Goal: Transaction & Acquisition: Subscribe to service/newsletter

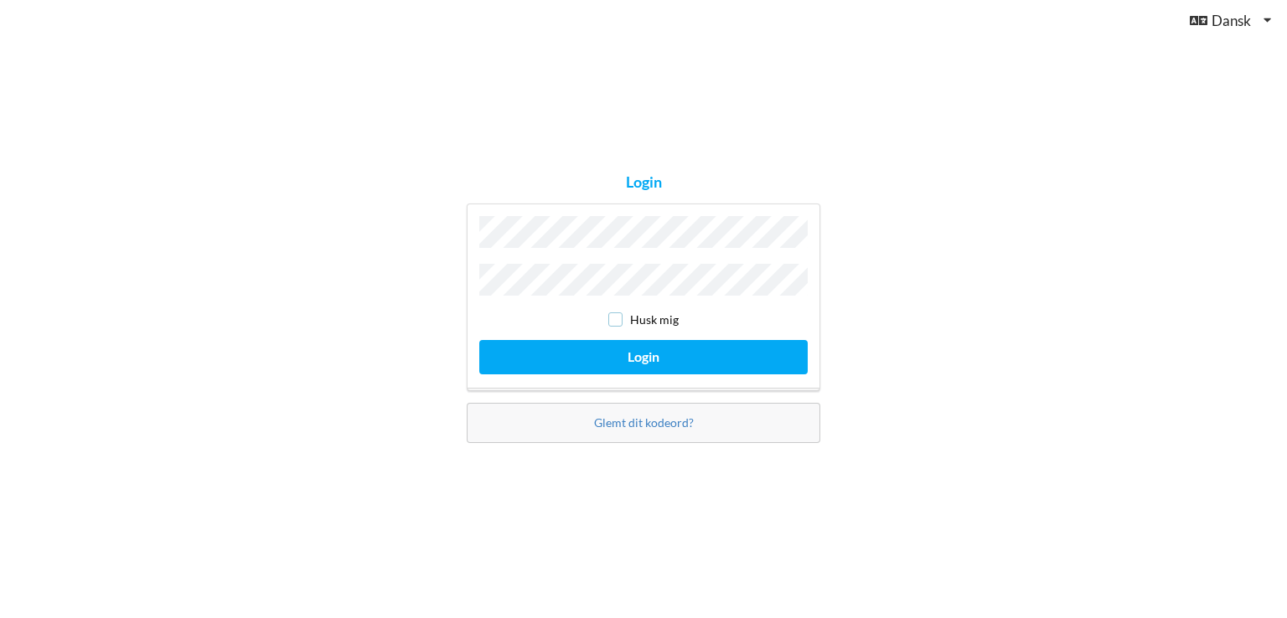
click at [618, 313] on input "checkbox" at bounding box center [615, 320] width 14 height 14
checkbox input "true"
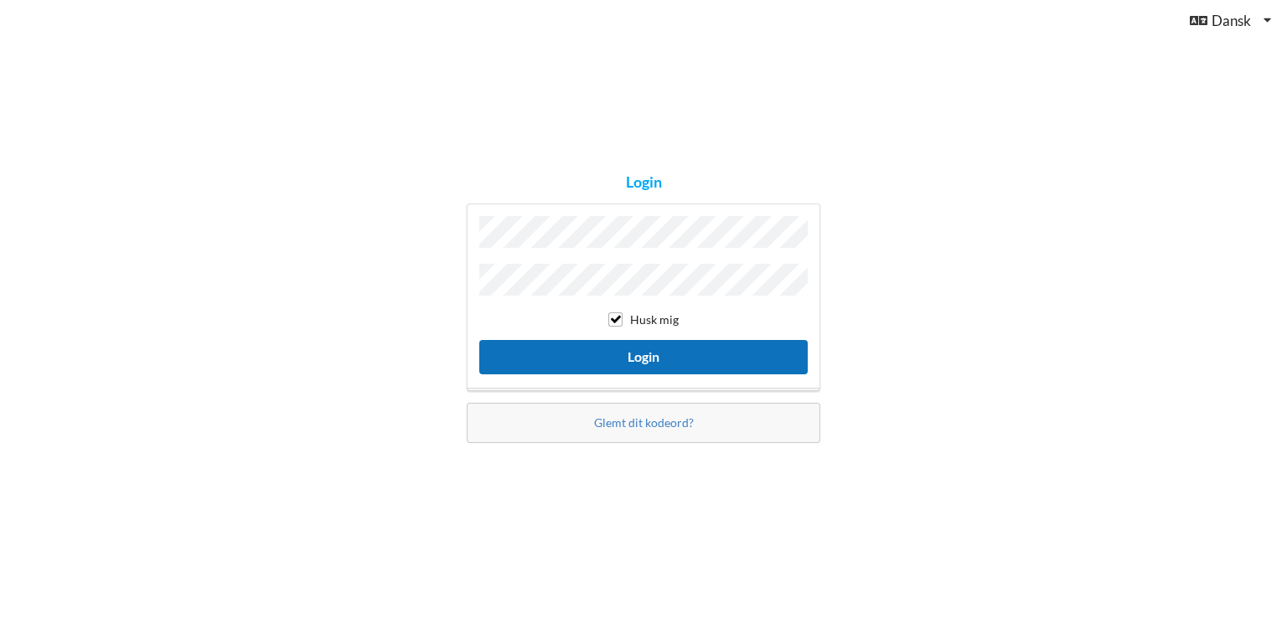
click at [611, 349] on button "Login" at bounding box center [643, 357] width 328 height 34
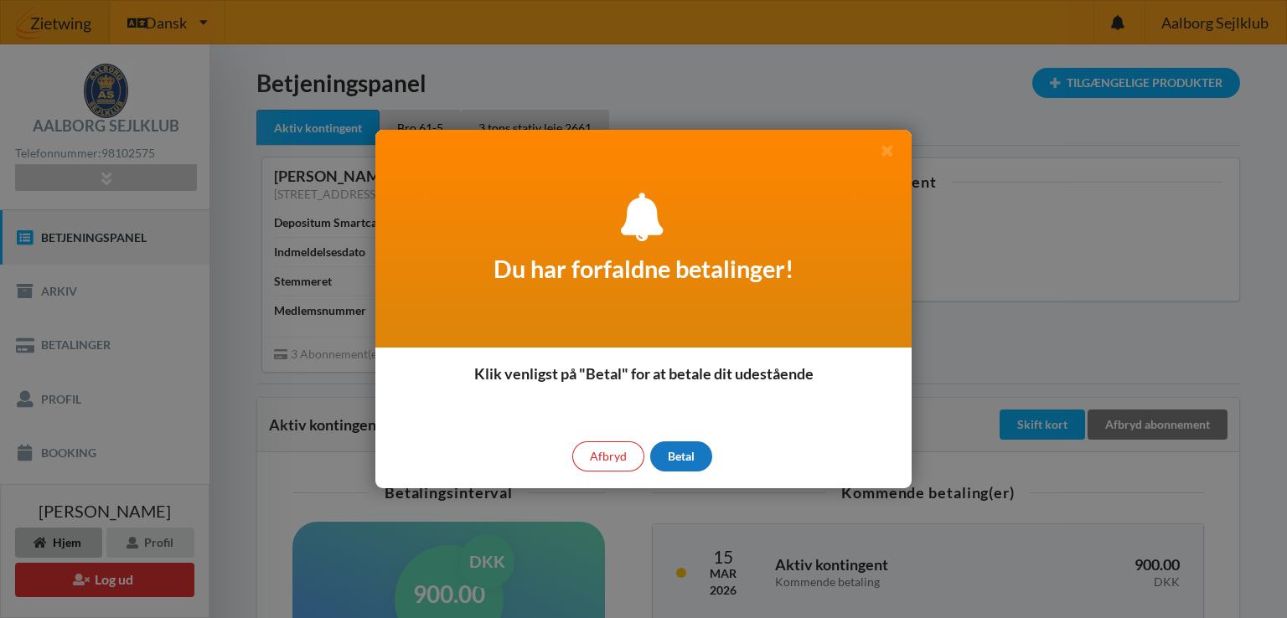
click at [677, 453] on div "Betal" at bounding box center [681, 457] width 62 height 30
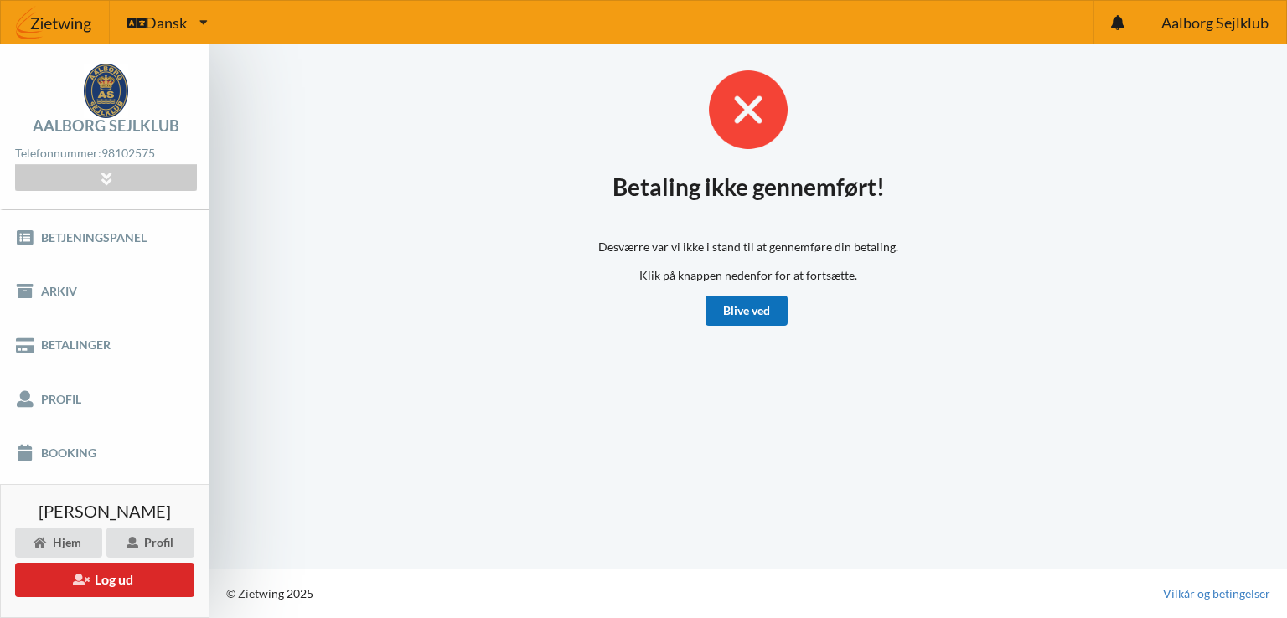
click at [739, 308] on link "Blive ved" at bounding box center [747, 311] width 82 height 30
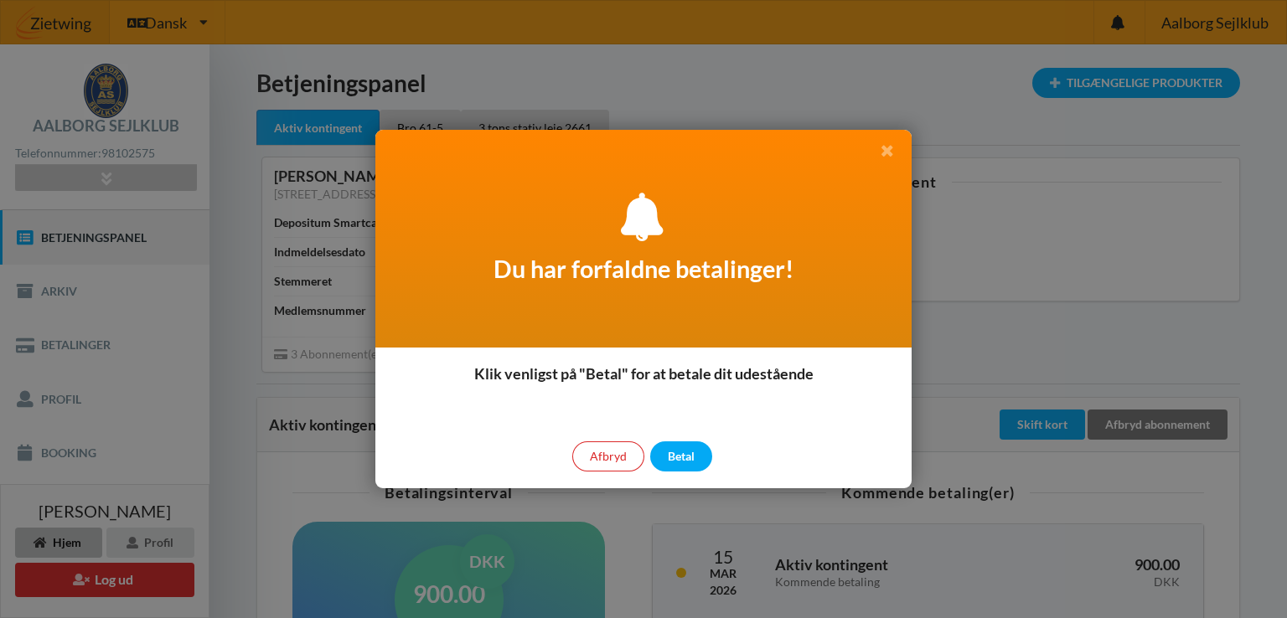
click at [887, 147] on icon at bounding box center [887, 149] width 18 height 15
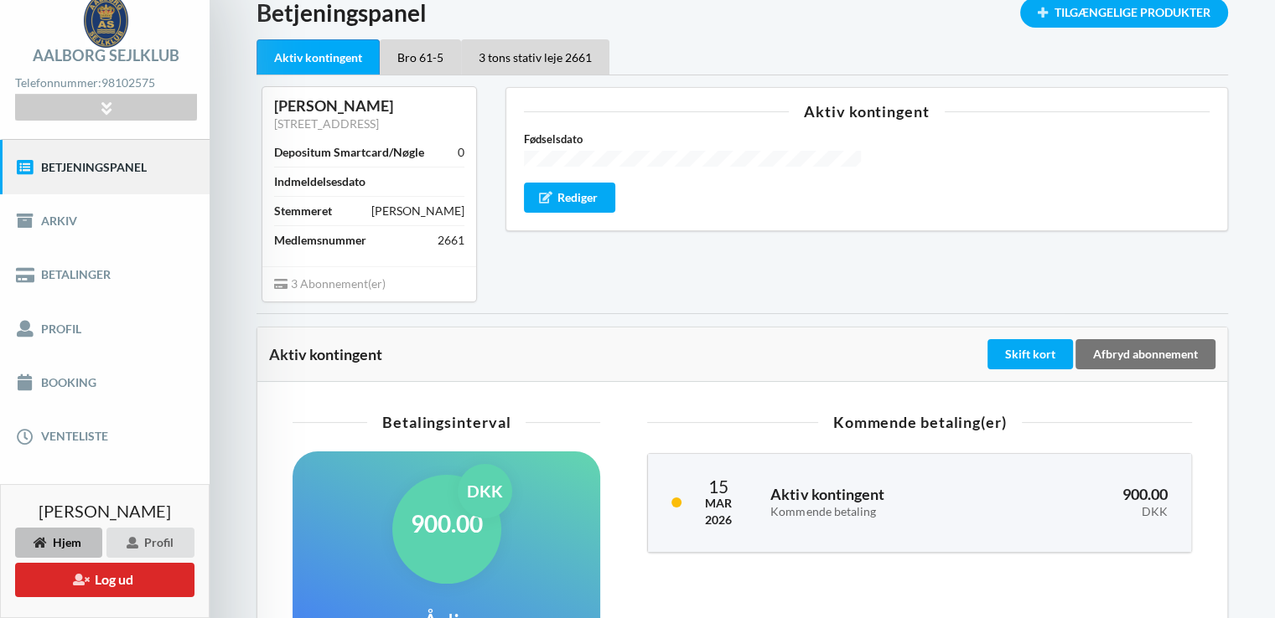
scroll to position [69, 0]
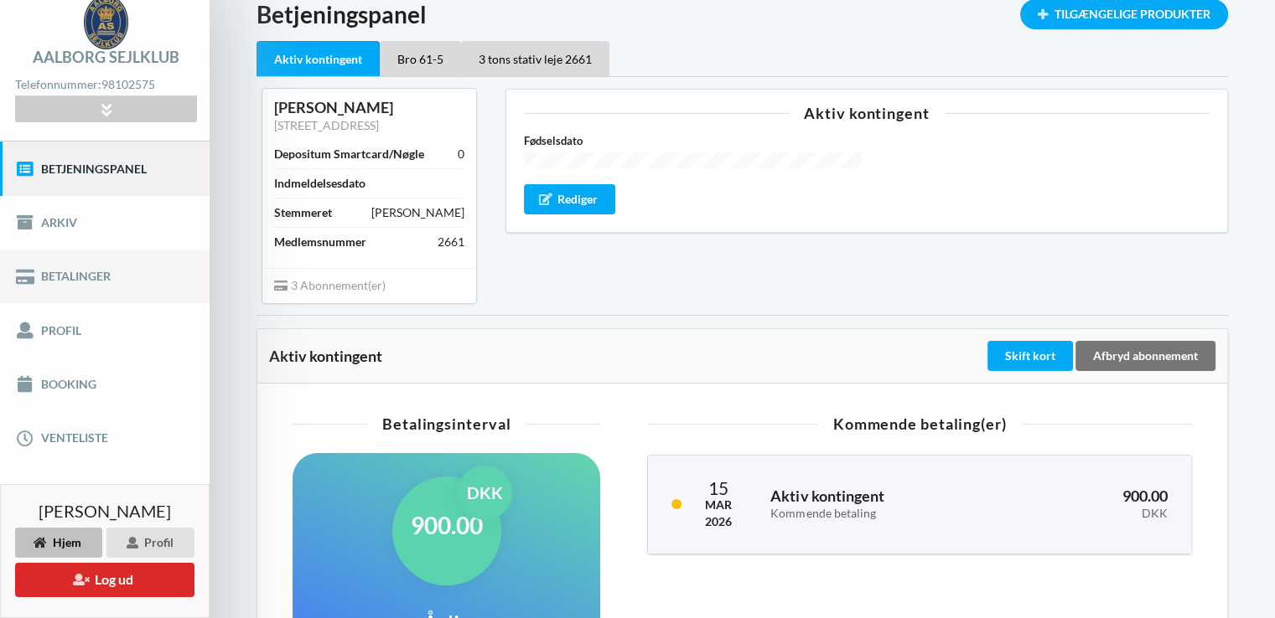
click at [74, 272] on link "Betalinger" at bounding box center [104, 277] width 209 height 54
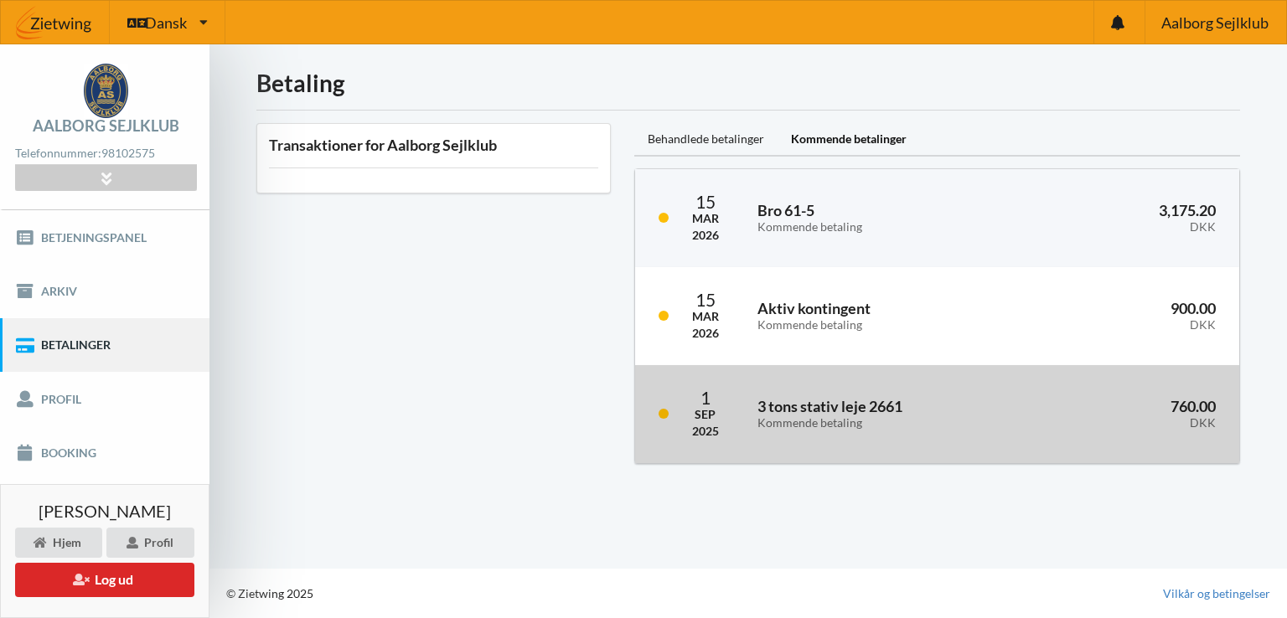
click at [666, 409] on link at bounding box center [664, 414] width 10 height 10
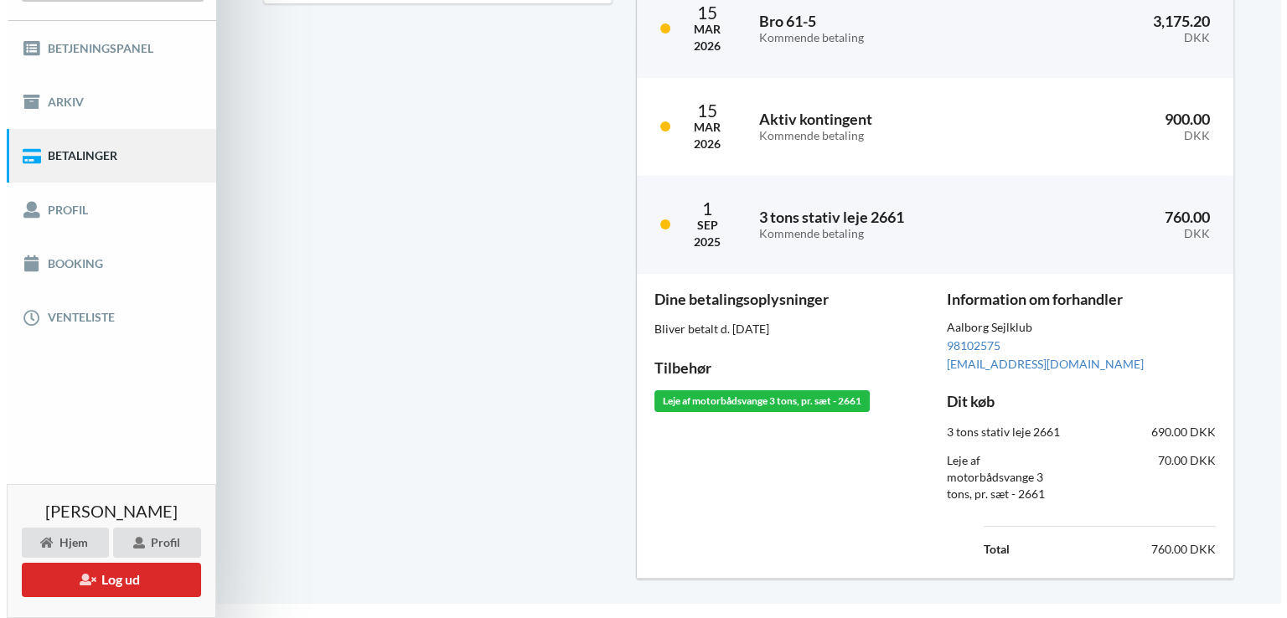
scroll to position [206, 0]
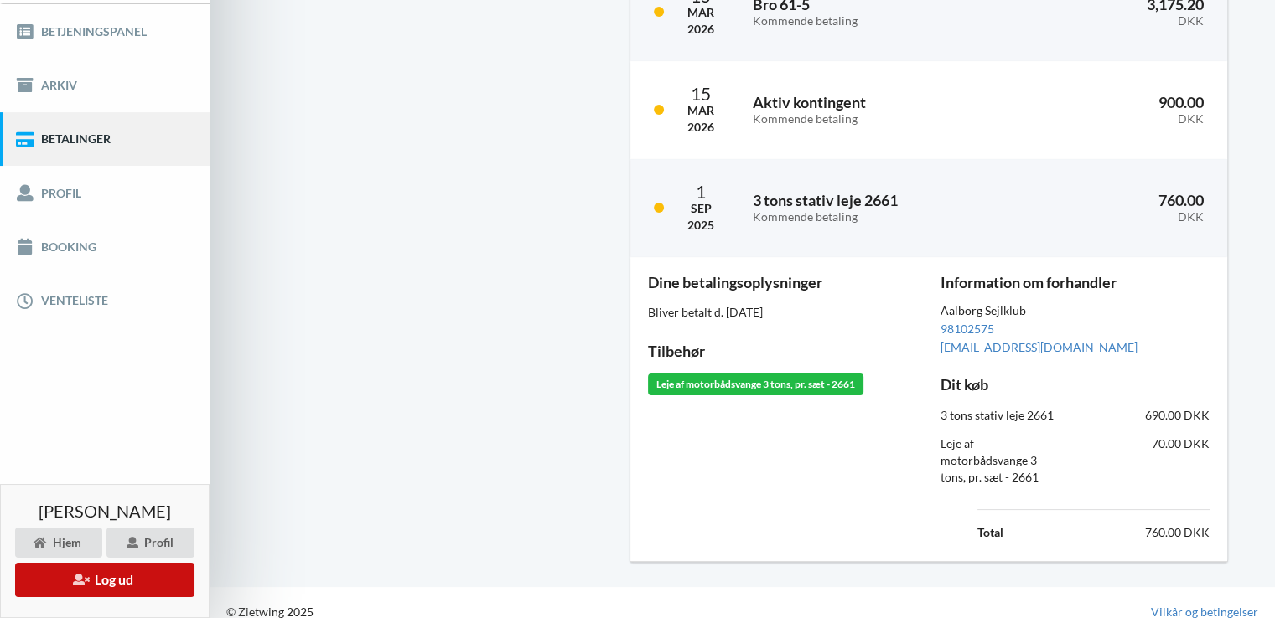
click at [106, 577] on button "Log ud" at bounding box center [104, 580] width 179 height 34
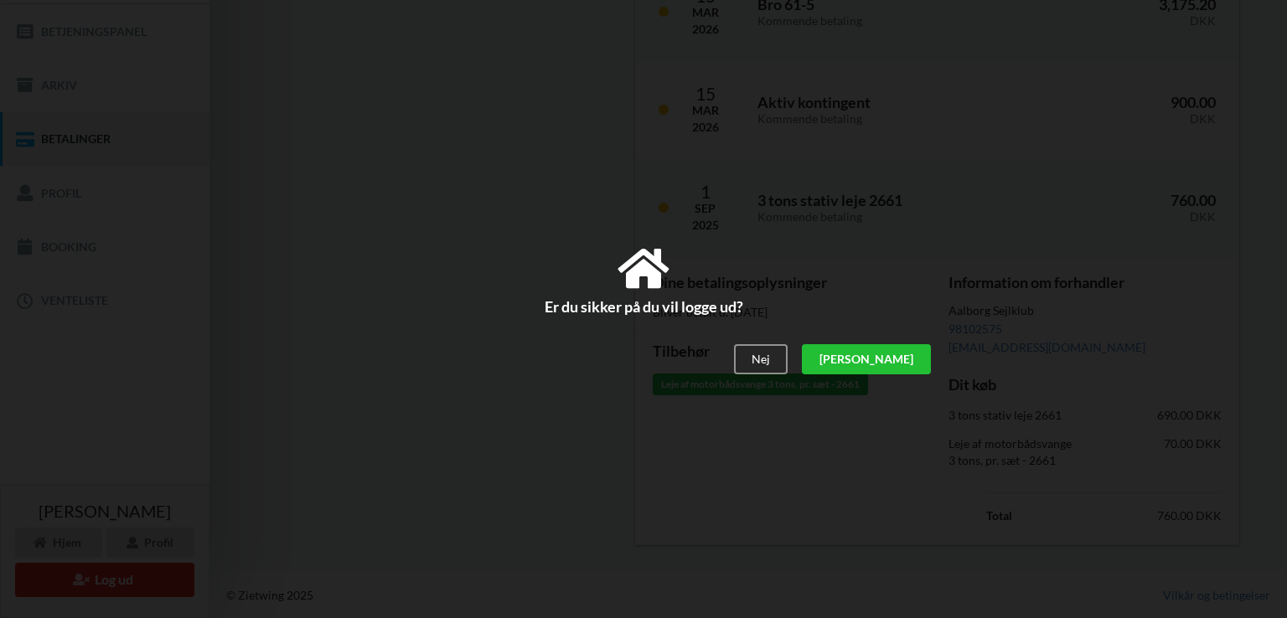
click at [908, 360] on div "[PERSON_NAME]" at bounding box center [866, 360] width 129 height 30
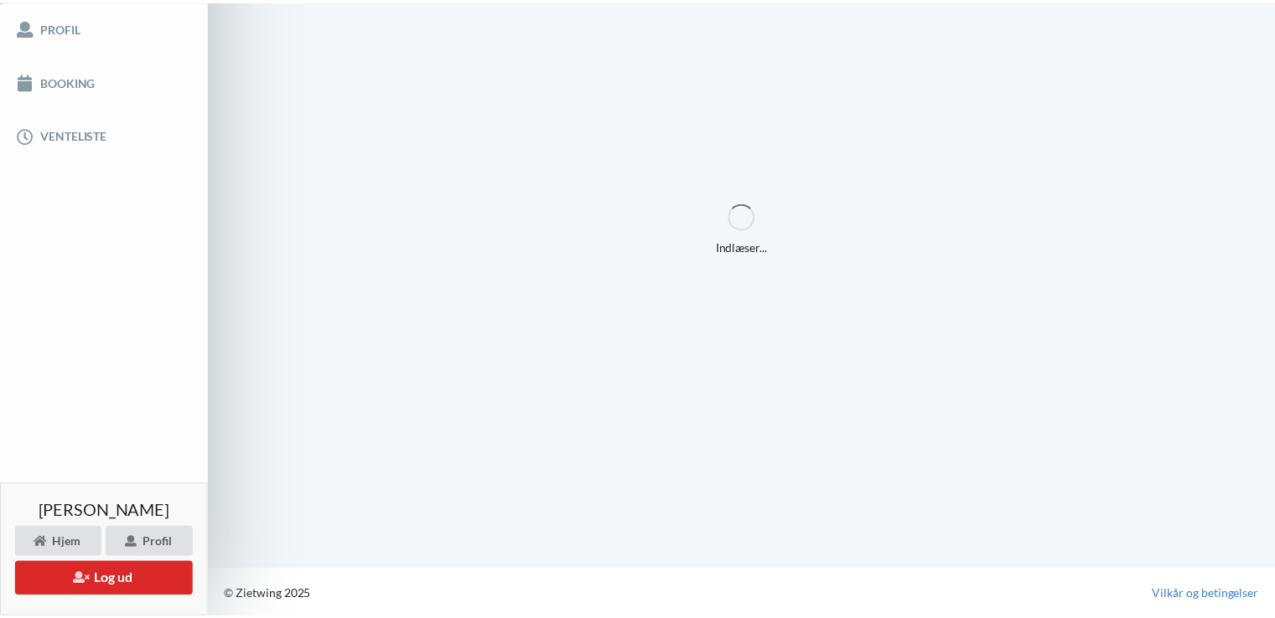
scroll to position [40, 0]
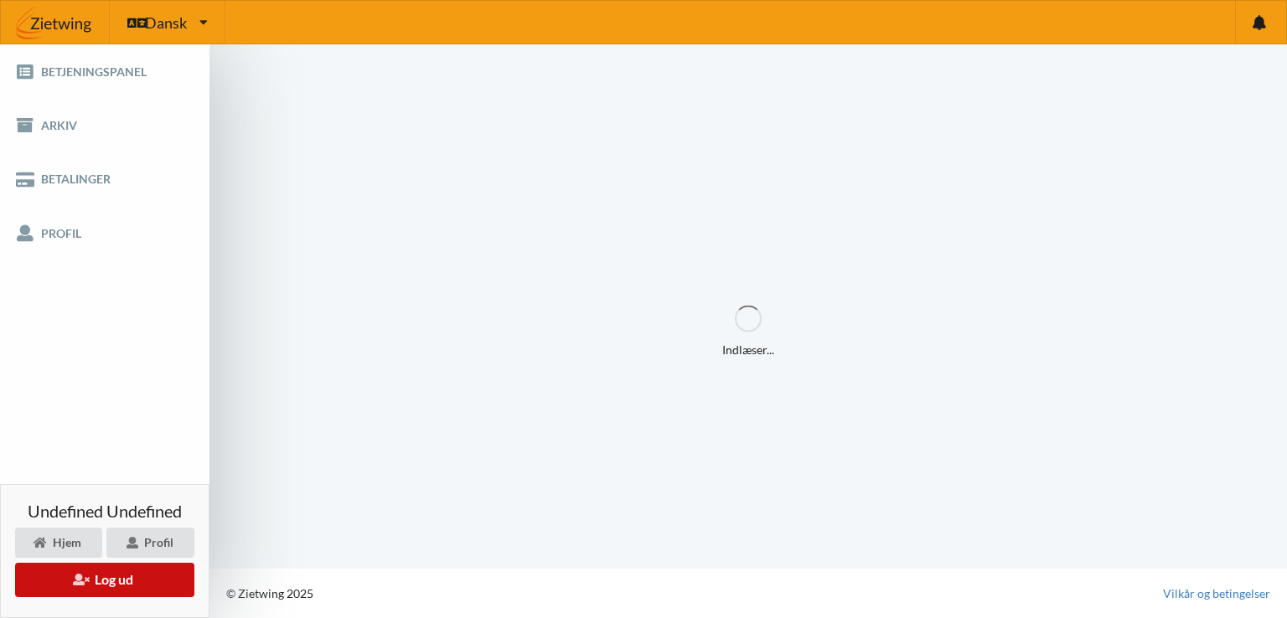
click at [94, 574] on button "Log ud" at bounding box center [104, 580] width 179 height 34
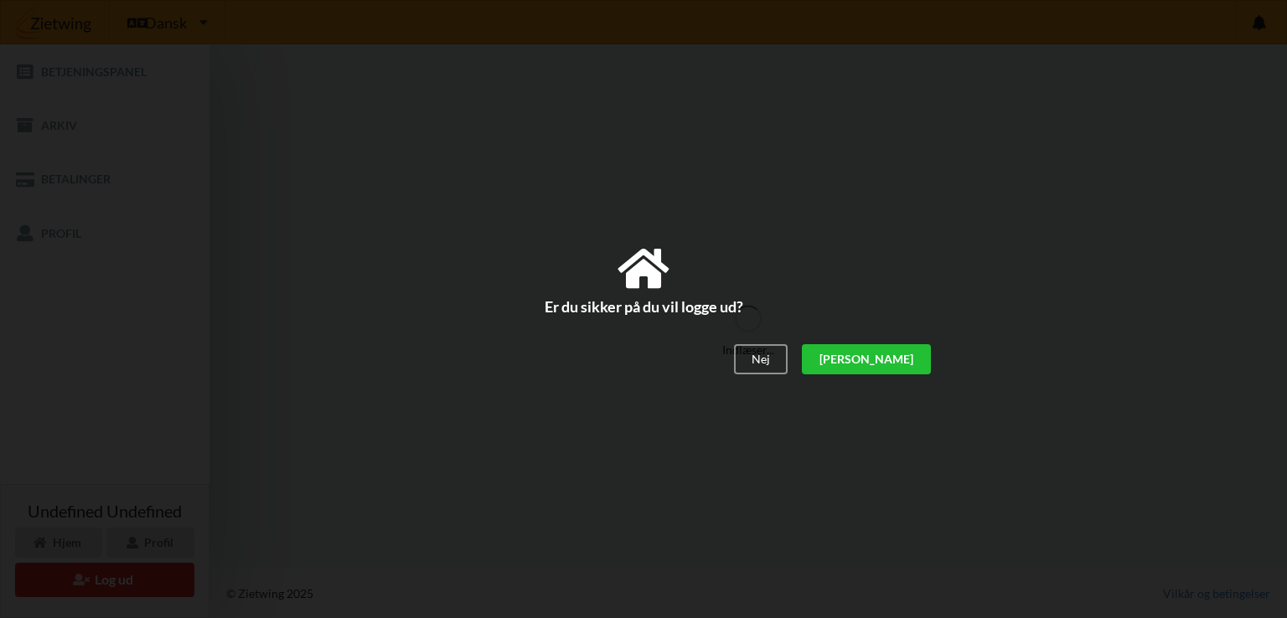
click at [905, 351] on div "[PERSON_NAME]" at bounding box center [866, 360] width 129 height 30
